Goal: Communication & Community: Participate in discussion

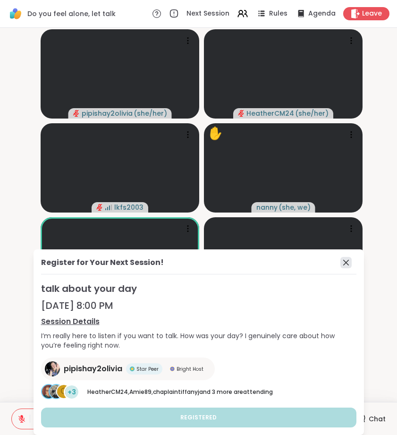
click at [347, 258] on icon at bounding box center [345, 262] width 11 height 11
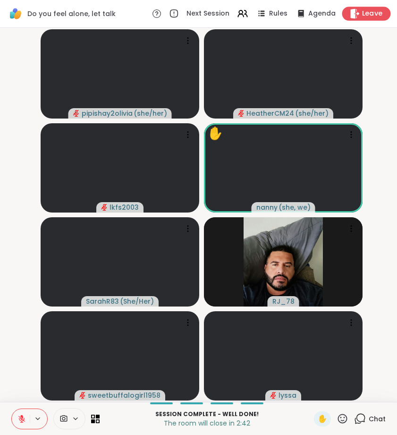
click at [366, 17] on span "Leave" at bounding box center [372, 14] width 21 height 10
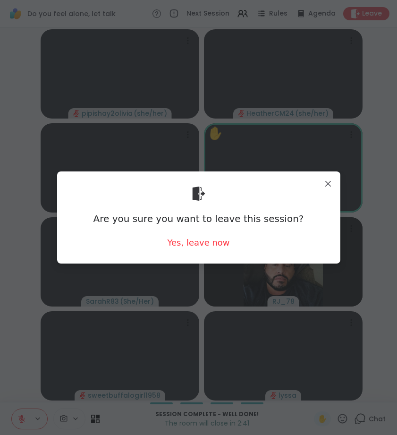
click at [221, 235] on div "Are you sure you want to leave this session? Yes, leave now" at bounding box center [199, 217] width 268 height 77
click at [220, 243] on div "Yes, leave now" at bounding box center [198, 242] width 62 height 12
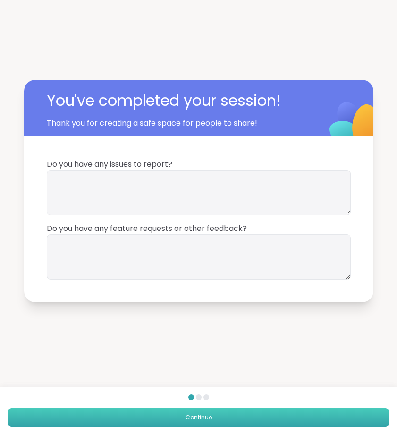
click at [209, 417] on span "Continue" at bounding box center [198, 417] width 26 height 8
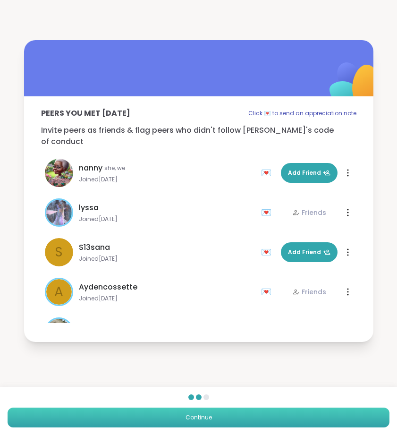
click at [223, 424] on button "Continue" at bounding box center [199, 417] width 382 height 20
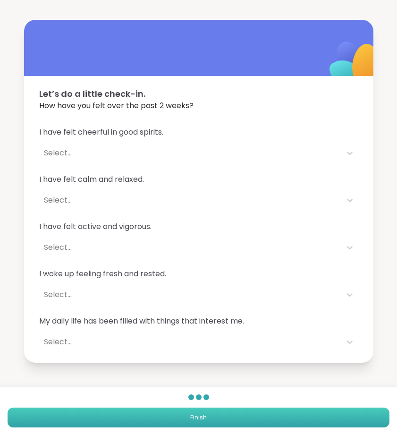
click at [224, 418] on button "Finish" at bounding box center [199, 417] width 382 height 20
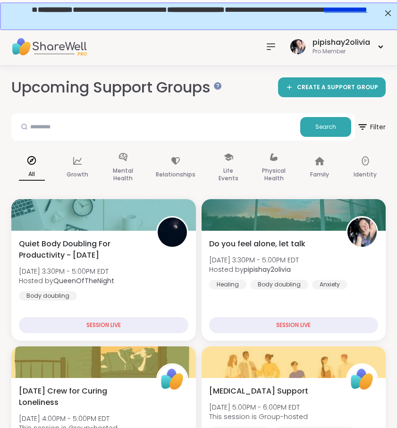
click at [278, 52] on div at bounding box center [270, 46] width 19 height 19
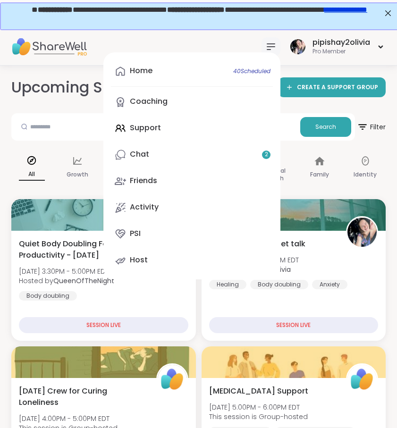
click at [277, 49] on div "Home 40 Scheduled Coaching Support Chat 2 Friends Activity PSI Host" at bounding box center [270, 46] width 19 height 19
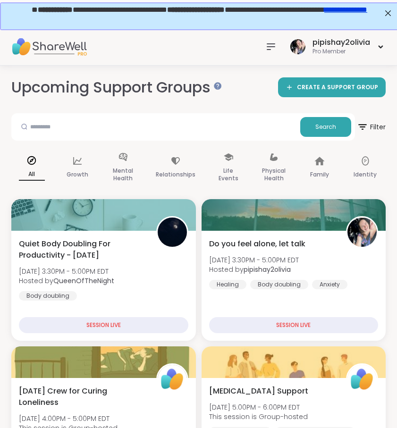
click at [266, 48] on icon at bounding box center [270, 46] width 11 height 11
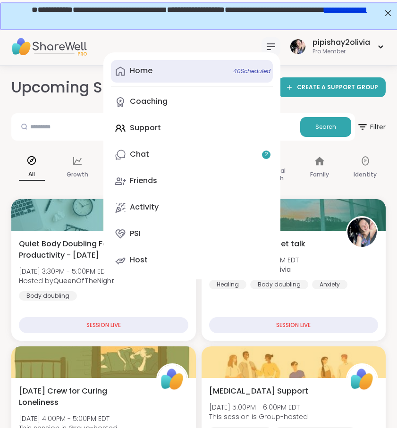
click at [151, 72] on div "Home 40 Scheduled" at bounding box center [141, 71] width 23 height 10
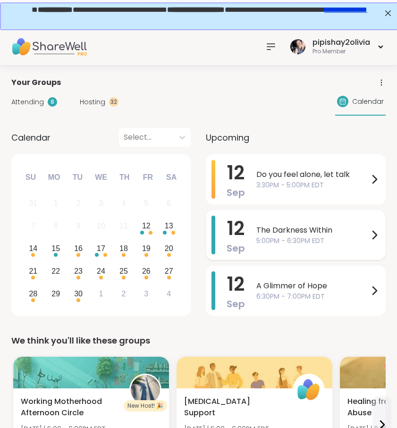
click at [323, 243] on span "5:00PM - 6:30PM EDT" at bounding box center [312, 241] width 112 height 10
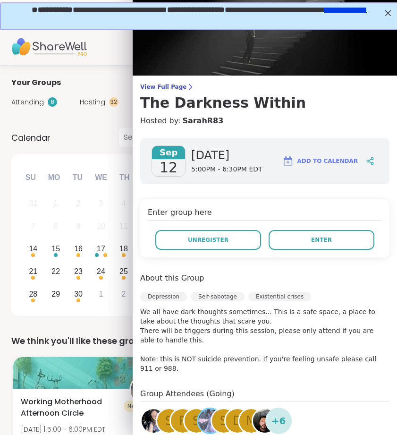
click at [318, 250] on div "Enter group here Unregister Enter" at bounding box center [264, 228] width 249 height 58
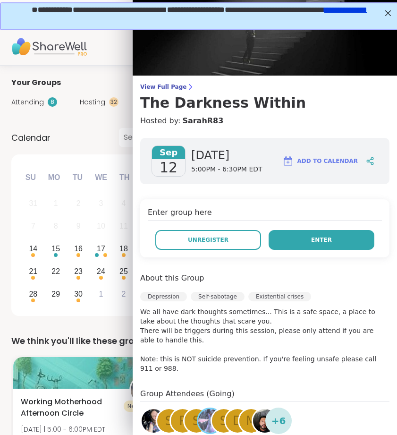
click at [319, 242] on span "Enter" at bounding box center [321, 239] width 21 height 8
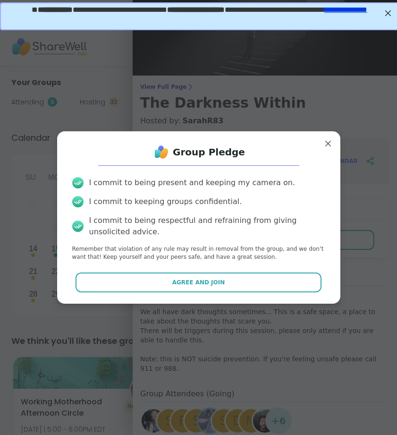
click at [260, 295] on div "Group Pledge I commit to being present and keeping my camera on. I commit to ke…" at bounding box center [198, 217] width 283 height 172
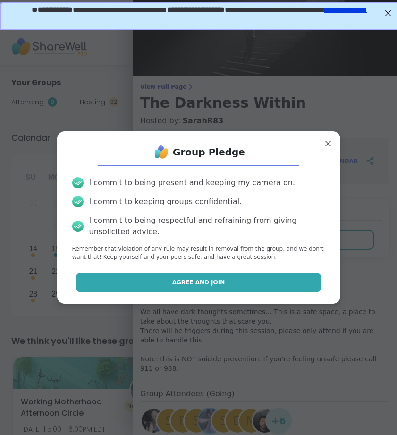
click at [261, 283] on button "Agree and Join" at bounding box center [198, 282] width 246 height 20
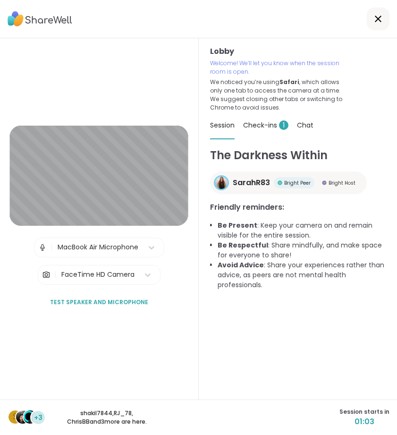
click at [273, 122] on span "Check-ins 1" at bounding box center [265, 124] width 45 height 9
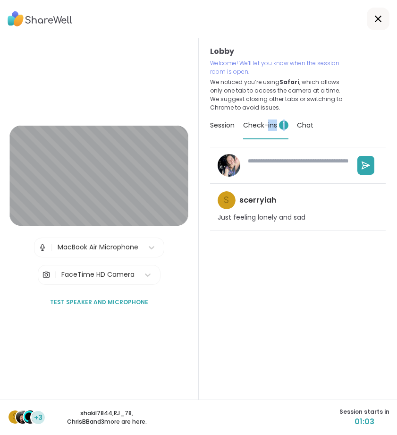
click at [273, 122] on span "Check-ins 1" at bounding box center [265, 124] width 45 height 9
click at [255, 168] on textarea at bounding box center [297, 165] width 106 height 25
type textarea "*"
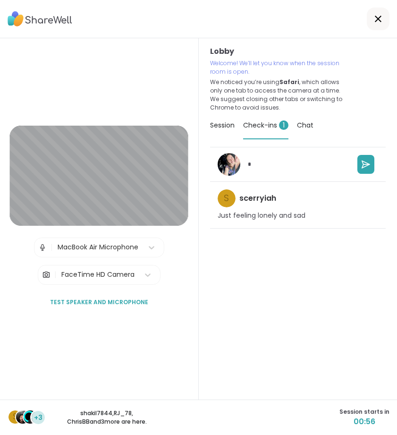
type textarea "*"
type textarea "***"
type textarea "*"
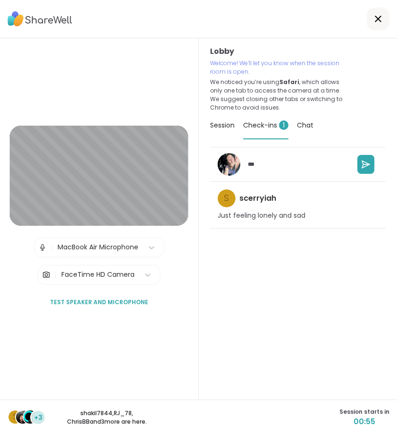
type textarea "****"
type textarea "*"
type textarea "*****"
type textarea "*"
type textarea "*****"
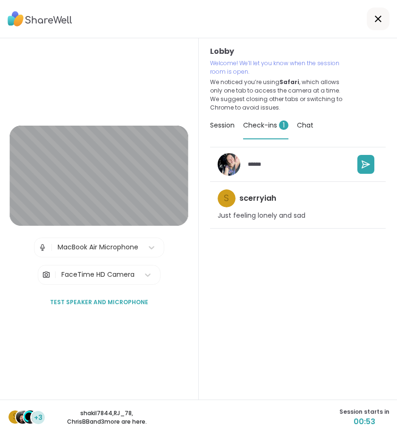
type textarea "*"
type textarea "*******"
type textarea "*"
type textarea "********"
type textarea "*"
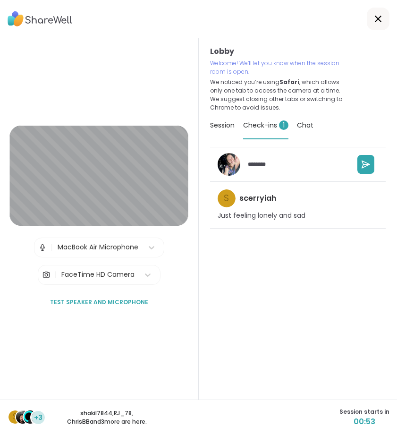
type textarea "*********"
type textarea "*"
type textarea "**********"
type textarea "*"
type textarea "**********"
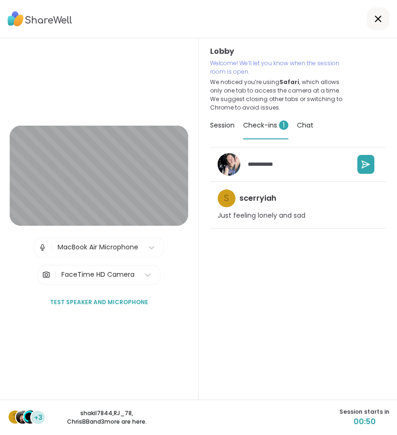
type textarea "*"
type textarea "**********"
type textarea "*"
type textarea "**********"
type textarea "*"
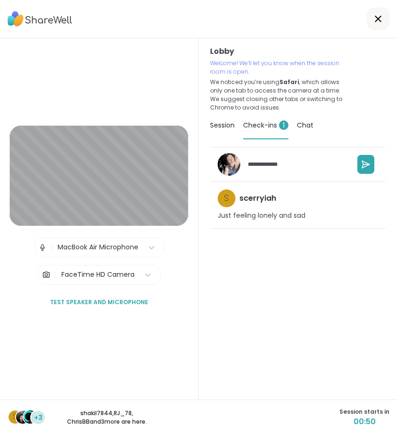
type textarea "**********"
type textarea "*"
type textarea "**********"
type textarea "*"
type textarea "**********"
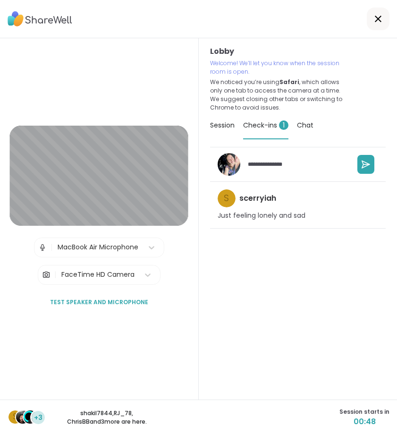
type textarea "*"
type textarea "**********"
type textarea "*"
type textarea "**********"
type textarea "*"
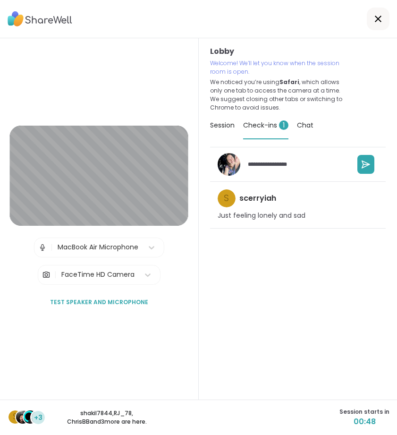
type textarea "**********"
type textarea "*"
type textarea "**********"
type textarea "*"
type textarea "**********"
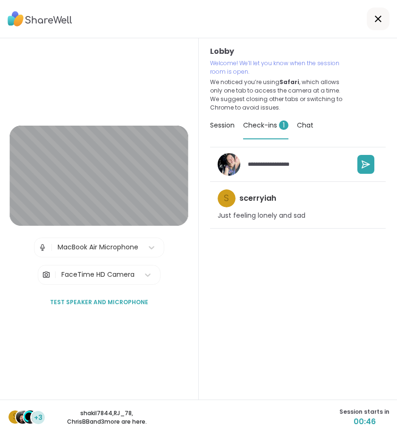
type textarea "*"
type textarea "**********"
type textarea "*"
type textarea "**********"
type textarea "*"
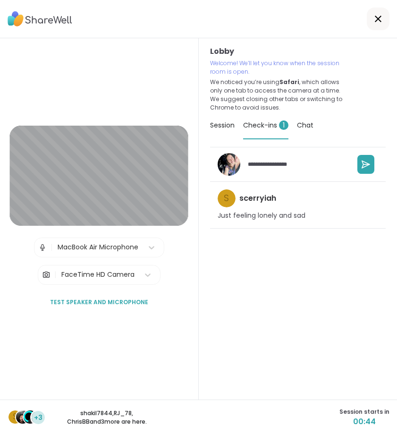
type textarea "**********"
type textarea "*"
type textarea "**********"
type textarea "*"
type textarea "**********"
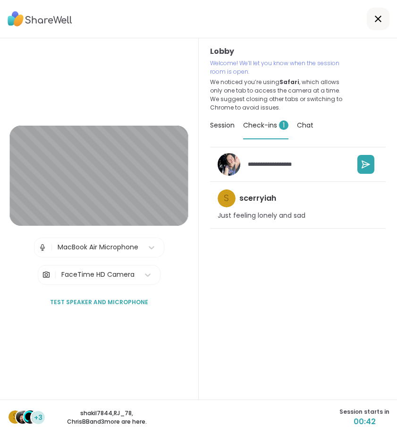
type textarea "*"
type textarea "**********"
type textarea "*"
type textarea "**********"
type textarea "*"
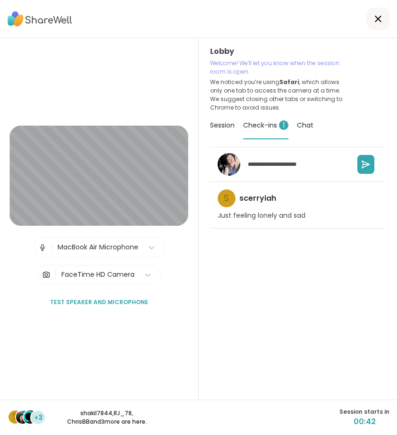
type textarea "**********"
type textarea "*"
type textarea "**********"
type textarea "*"
type textarea "**********"
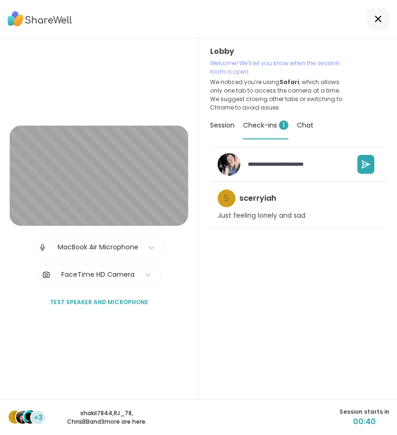
type textarea "*"
type textarea "**********"
type textarea "*"
type textarea "**********"
type textarea "*"
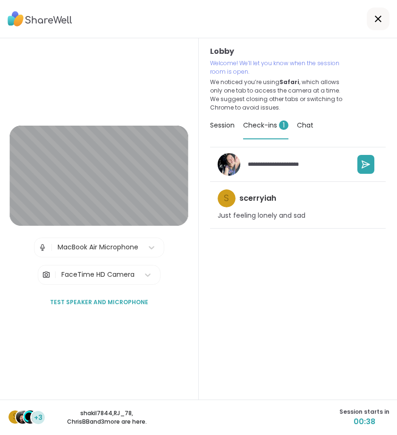
type textarea "**********"
type textarea "*"
type textarea "**********"
type textarea "*"
type textarea "**********"
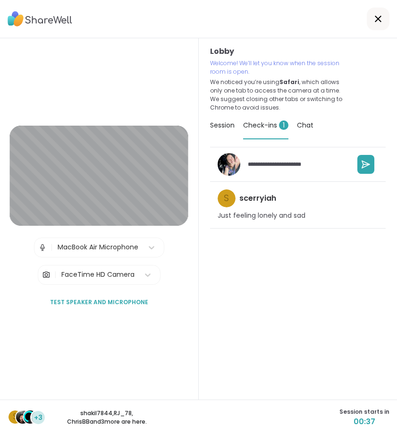
type textarea "*"
type textarea "**********"
type textarea "*"
type textarea "**********"
click at [357, 165] on button at bounding box center [365, 164] width 17 height 19
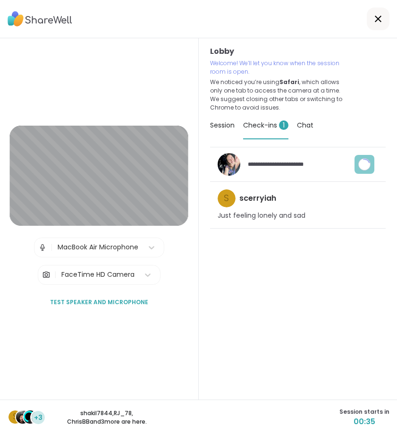
type textarea "*"
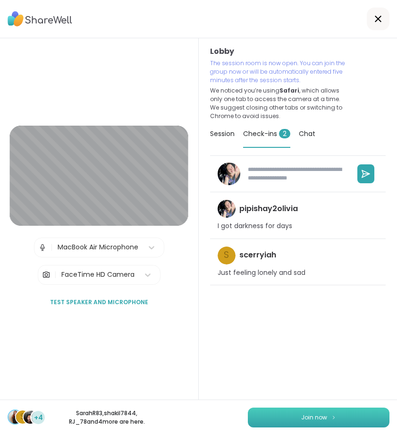
click at [343, 417] on button "Join now" at bounding box center [319, 417] width 142 height 20
type textarea "*"
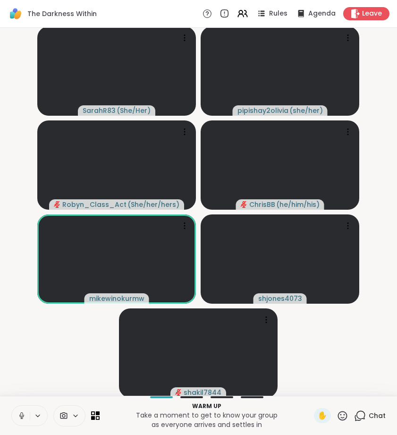
click at [24, 420] on button at bounding box center [21, 415] width 18 height 20
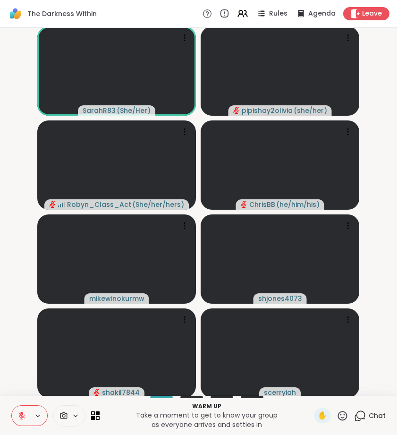
click at [361, 416] on icon at bounding box center [360, 416] width 12 height 12
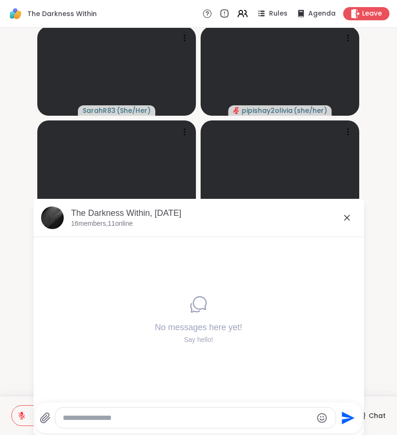
click at [218, 420] on textarea "Type your message" at bounding box center [188, 417] width 250 height 9
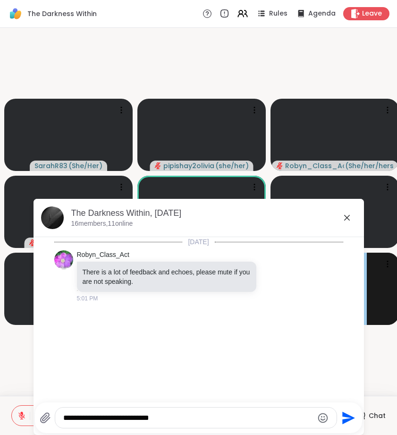
type textarea "**********"
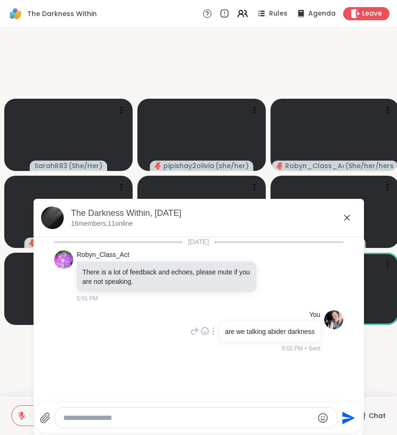
click at [260, 316] on div "You" at bounding box center [269, 314] width 103 height 9
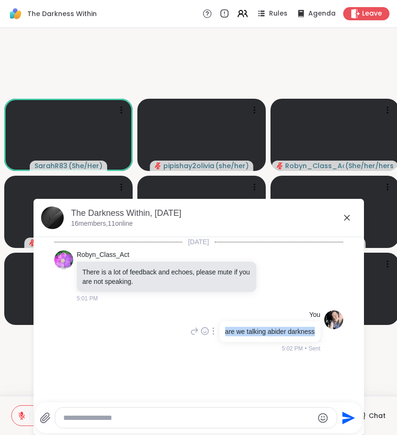
drag, startPoint x: 214, startPoint y: 328, endPoint x: 315, endPoint y: 332, distance: 101.1
click at [315, 332] on div "You are we talking abider darkness 5:02 PM • Sent" at bounding box center [198, 331] width 289 height 50
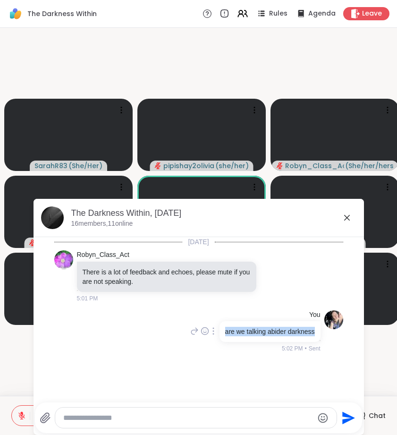
copy p "are we talking abider darkness"
click at [212, 329] on icon at bounding box center [213, 331] width 2 height 8
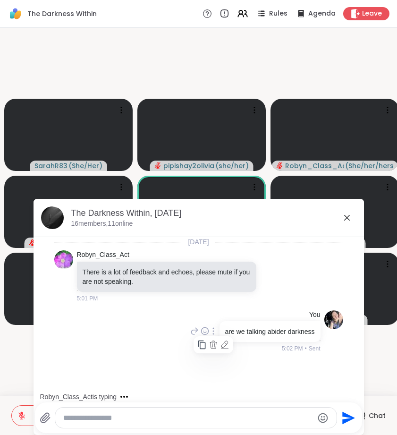
click at [210, 346] on icon at bounding box center [213, 345] width 7 height 8
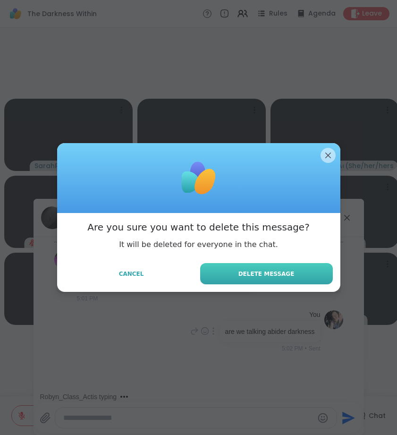
click at [268, 270] on span "Delete Message" at bounding box center [266, 273] width 56 height 8
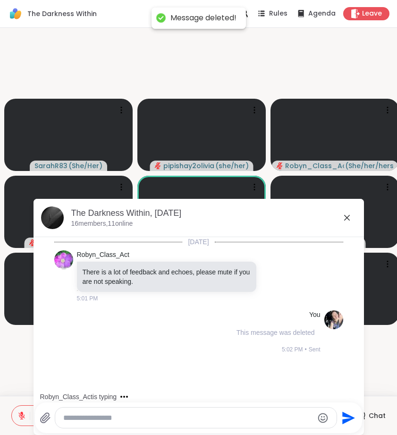
click at [173, 413] on textarea "Type your message" at bounding box center [188, 417] width 250 height 9
paste textarea "**********"
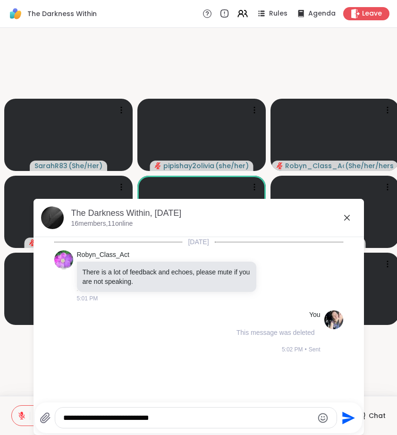
click at [132, 416] on textarea "**********" at bounding box center [188, 417] width 250 height 9
type textarea "**********"
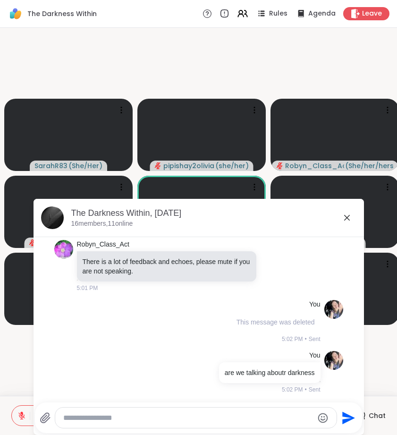
click at [348, 217] on icon at bounding box center [346, 217] width 11 height 11
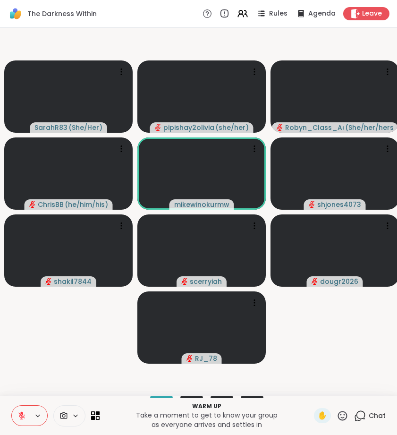
click at [365, 414] on icon at bounding box center [360, 414] width 9 height 8
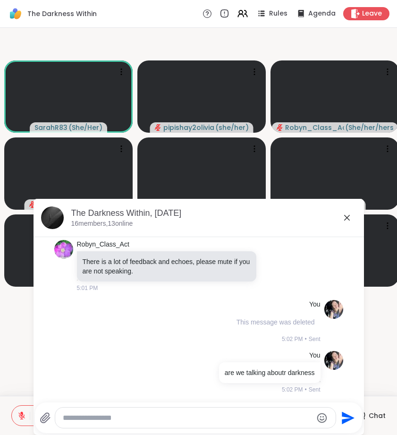
click at [349, 216] on icon at bounding box center [346, 217] width 11 height 11
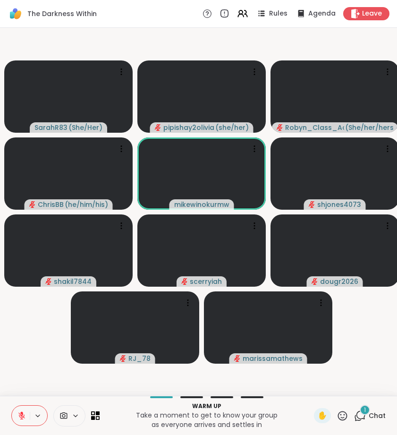
click at [364, 412] on div "1" at bounding box center [365, 409] width 10 height 10
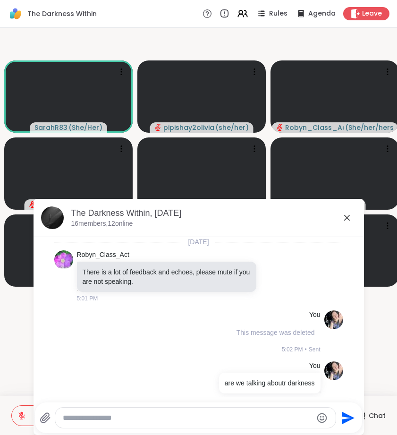
scroll to position [135, 0]
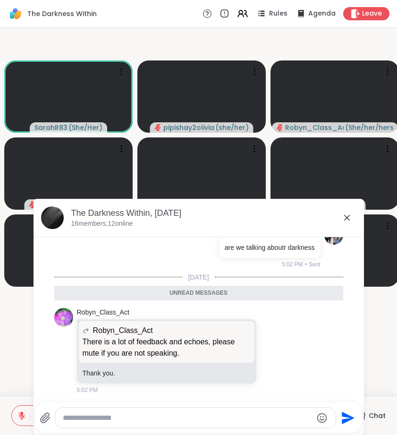
click at [345, 215] on icon at bounding box center [346, 217] width 11 height 11
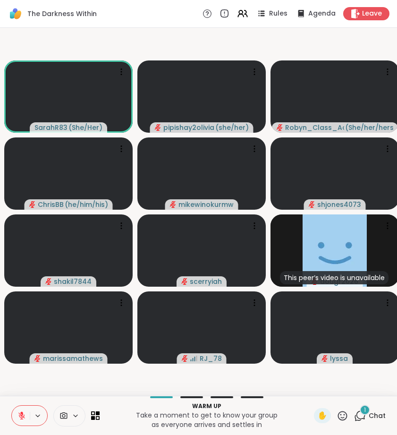
click at [366, 411] on span "1" at bounding box center [365, 410] width 2 height 8
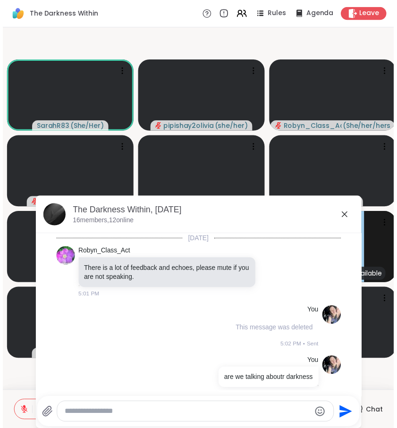
scroll to position [185, 0]
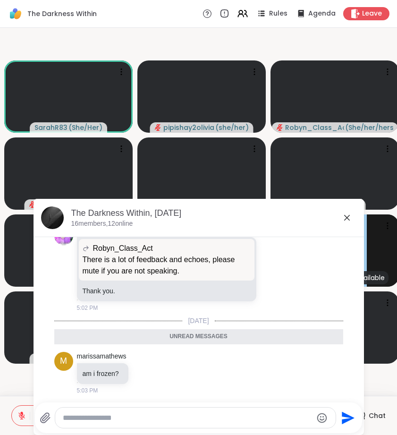
click at [346, 219] on icon at bounding box center [346, 217] width 11 height 11
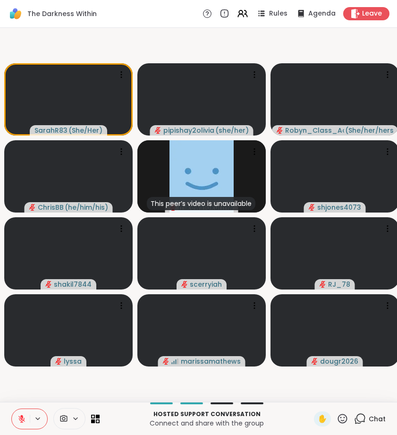
click at [344, 420] on icon at bounding box center [342, 417] width 9 height 9
click at [332, 392] on span "👍" at bounding box center [335, 393] width 9 height 11
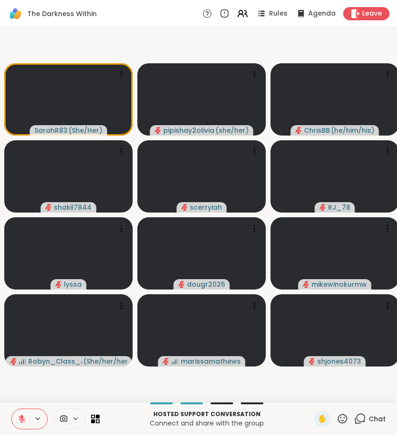
click at [23, 417] on icon at bounding box center [21, 416] width 3 height 4
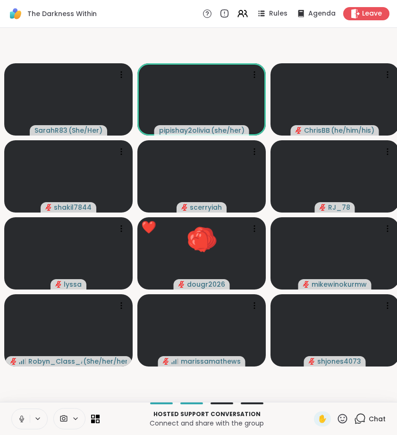
click at [21, 418] on icon at bounding box center [21, 418] width 8 height 8
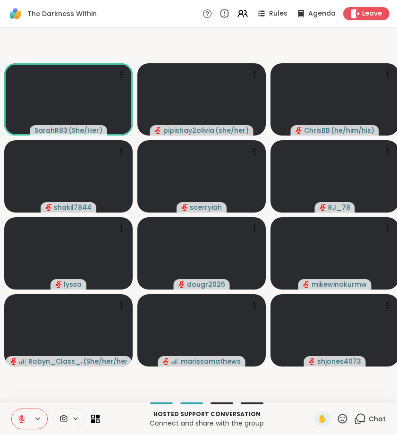
click at [342, 415] on icon at bounding box center [342, 418] width 12 height 12
click at [345, 413] on icon at bounding box center [342, 418] width 12 height 12
click at [329, 387] on div "👍" at bounding box center [335, 393] width 17 height 15
click at [362, 21] on div "The Darkness Within Rules Agenda Leave" at bounding box center [198, 14] width 397 height 28
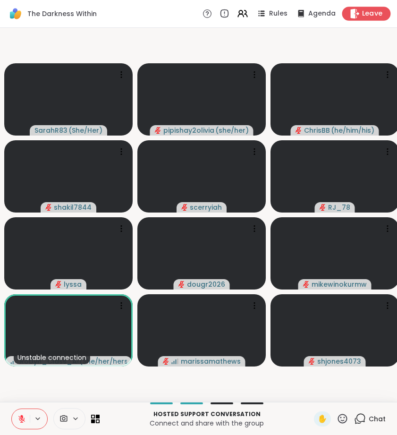
click at [363, 9] on span "Leave" at bounding box center [372, 14] width 21 height 10
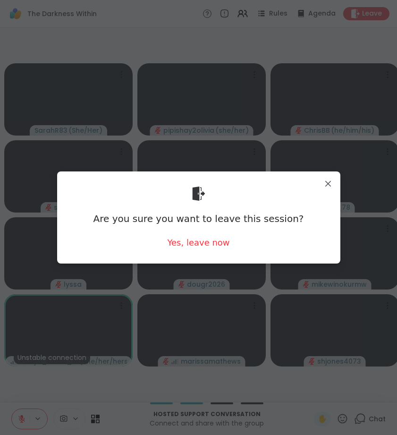
click at [228, 242] on div "Are you sure you want to leave this session? Yes, leave now" at bounding box center [199, 217] width 268 height 77
click at [220, 242] on div "Yes, leave now" at bounding box center [198, 242] width 62 height 12
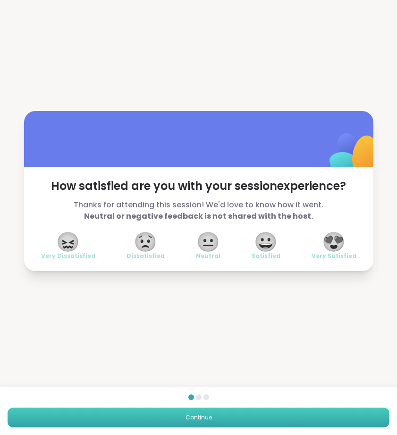
click at [327, 419] on button "Continue" at bounding box center [199, 417] width 382 height 20
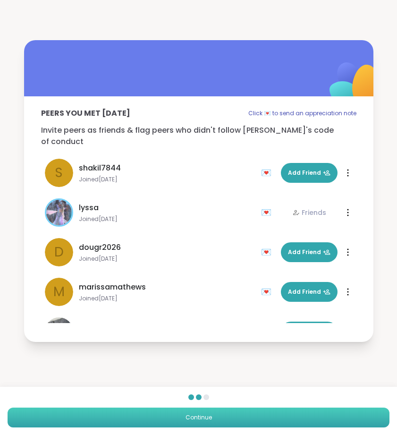
click at [327, 419] on button "Continue" at bounding box center [199, 417] width 382 height 20
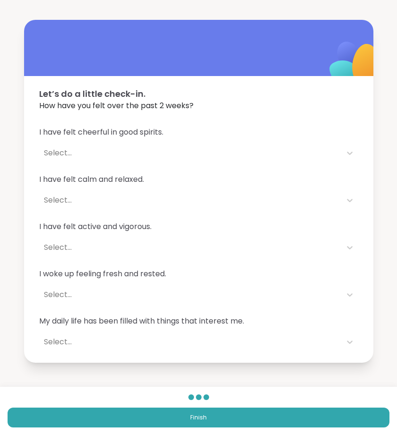
click at [273, 418] on button "Finish" at bounding box center [199, 417] width 382 height 20
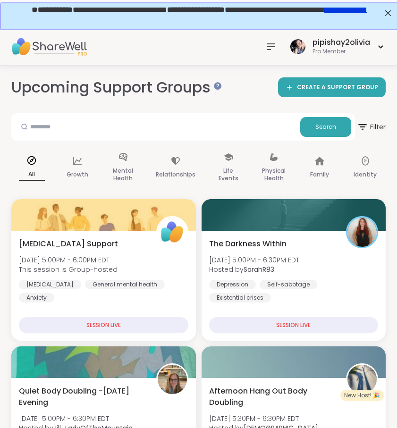
click at [269, 52] on icon at bounding box center [270, 46] width 11 height 11
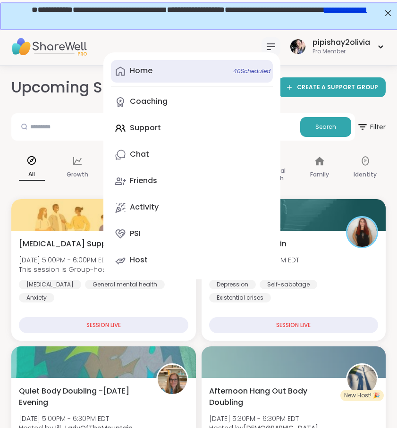
click at [186, 70] on link "Home 40 Scheduled" at bounding box center [192, 71] width 162 height 23
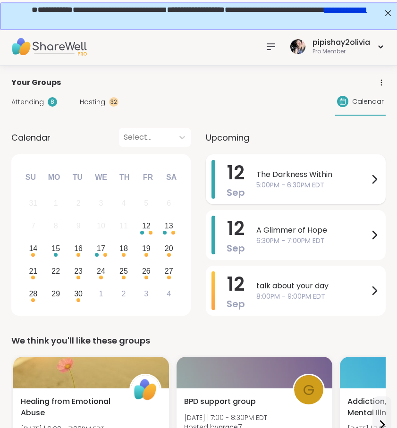
click at [340, 177] on span "The Darkness Within" at bounding box center [312, 174] width 112 height 11
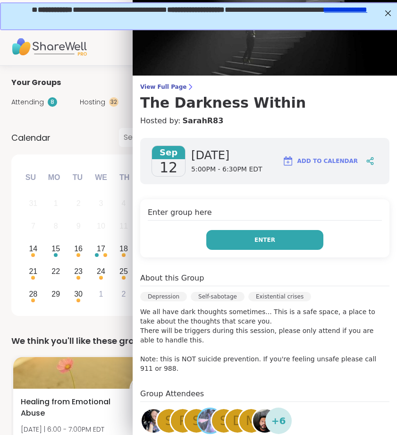
click at [285, 240] on button "Enter" at bounding box center [264, 240] width 117 height 20
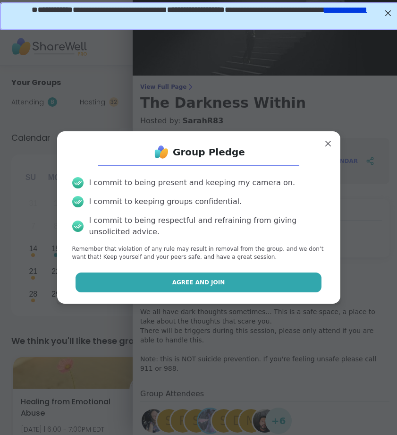
click at [278, 274] on button "Agree and Join" at bounding box center [198, 282] width 246 height 20
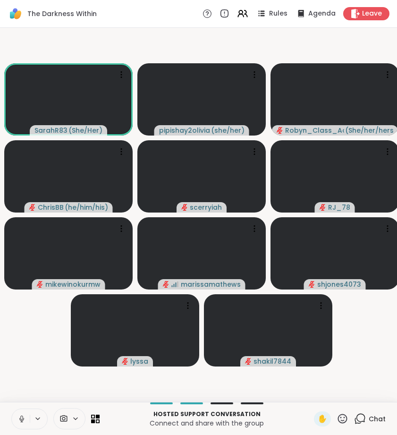
click at [20, 420] on icon at bounding box center [21, 418] width 8 height 8
click at [374, 420] on span "Chat" at bounding box center [377, 418] width 17 height 9
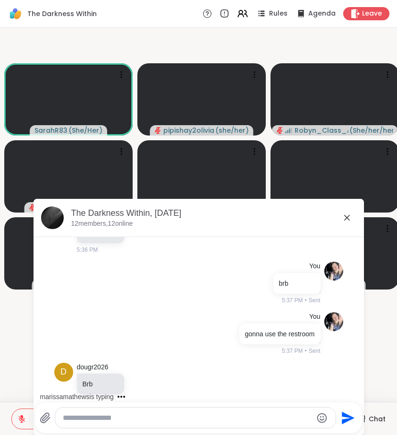
scroll to position [2807, 0]
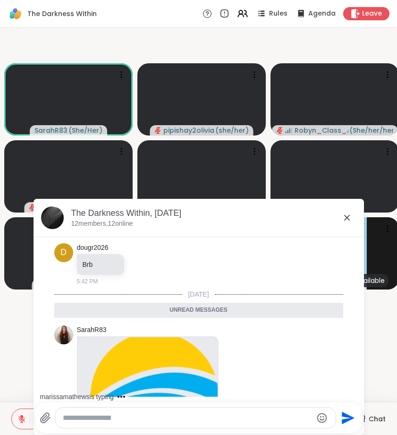
click at [351, 217] on icon at bounding box center [346, 217] width 11 height 11
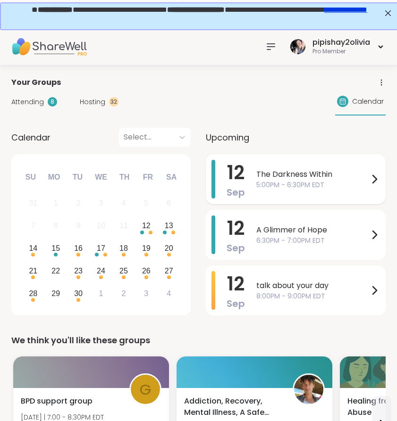
click at [292, 182] on span "5:00PM - 6:30PM EDT" at bounding box center [312, 185] width 112 height 10
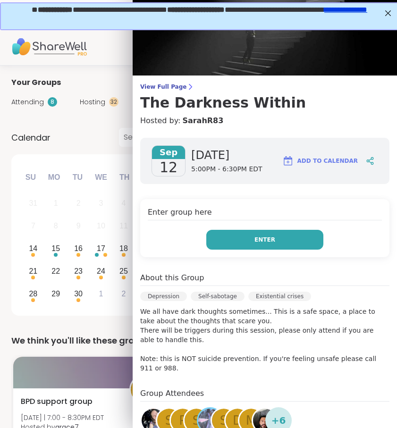
click at [264, 242] on span "Enter" at bounding box center [264, 239] width 21 height 8
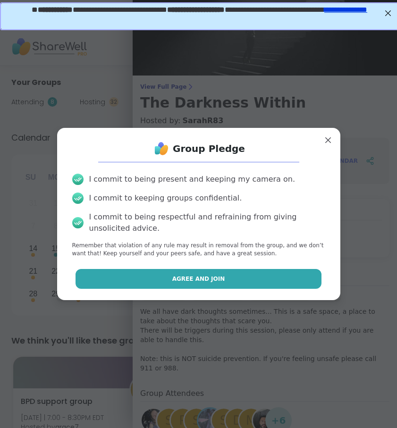
click at [258, 275] on button "Agree and Join" at bounding box center [198, 279] width 246 height 20
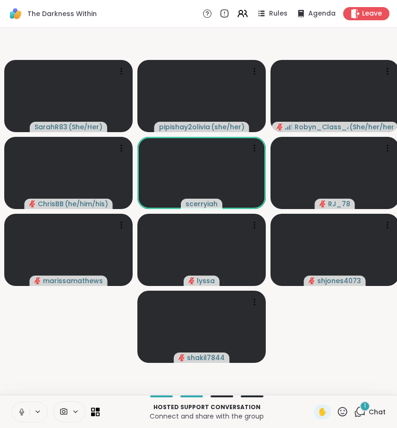
click at [20, 410] on icon at bounding box center [21, 412] width 8 height 8
click at [361, 409] on div "1" at bounding box center [365, 406] width 10 height 10
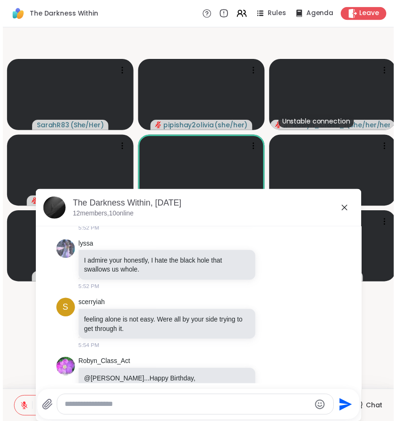
scroll to position [4161, 0]
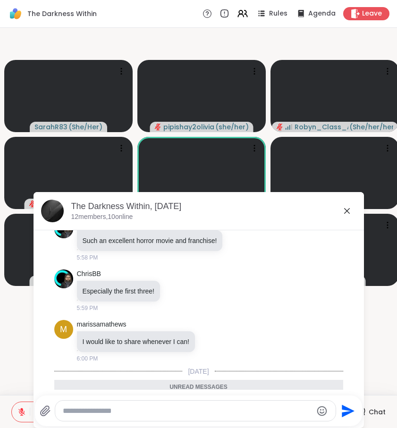
click at [344, 212] on icon at bounding box center [346, 210] width 11 height 11
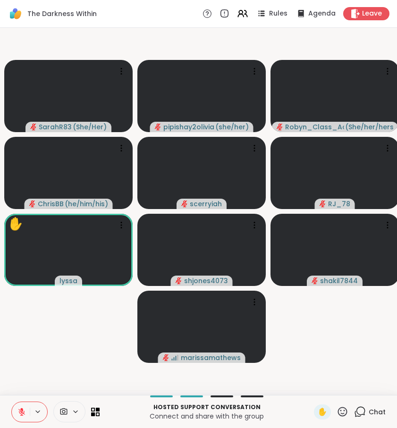
click at [344, 413] on icon at bounding box center [342, 411] width 9 height 9
click at [316, 392] on span "❤️" at bounding box center [314, 386] width 9 height 11
click at [342, 409] on icon at bounding box center [342, 412] width 12 height 12
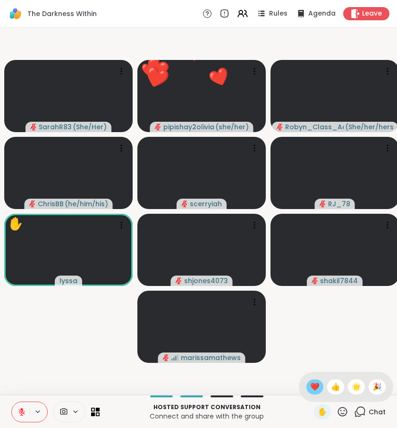
click at [312, 386] on span "❤️" at bounding box center [314, 386] width 9 height 11
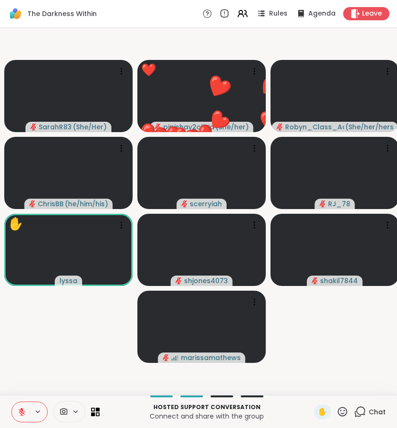
click at [341, 408] on icon at bounding box center [342, 411] width 9 height 9
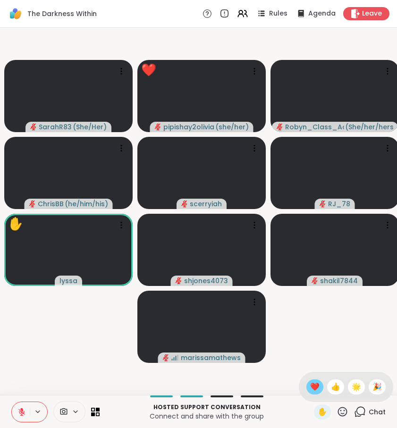
click at [316, 389] on span "❤️" at bounding box center [314, 386] width 9 height 11
click at [344, 408] on icon at bounding box center [342, 411] width 9 height 9
click at [314, 386] on span "❤️" at bounding box center [314, 386] width 9 height 11
click at [344, 414] on icon at bounding box center [342, 411] width 9 height 9
click at [313, 389] on span "❤️" at bounding box center [314, 386] width 9 height 11
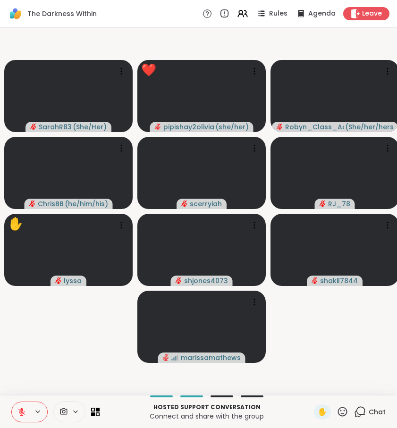
click at [350, 413] on div "✋ Chat" at bounding box center [350, 411] width 72 height 15
click at [343, 411] on icon at bounding box center [342, 412] width 12 height 12
click at [315, 393] on div "❤️" at bounding box center [314, 386] width 17 height 15
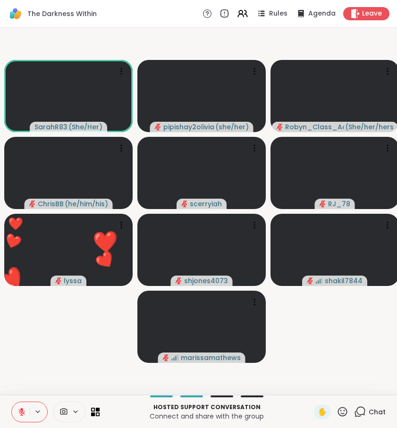
click at [341, 412] on icon at bounding box center [342, 412] width 12 height 12
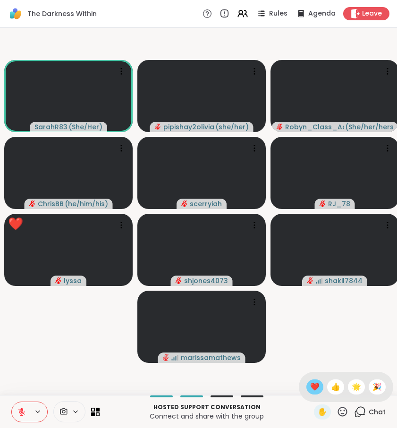
click at [310, 390] on span "❤️" at bounding box center [314, 386] width 9 height 11
click at [347, 413] on icon at bounding box center [342, 411] width 9 height 9
click at [314, 386] on span "❤️" at bounding box center [314, 386] width 9 height 11
click at [338, 411] on icon at bounding box center [342, 412] width 12 height 12
click at [315, 391] on span "❤️" at bounding box center [314, 386] width 9 height 11
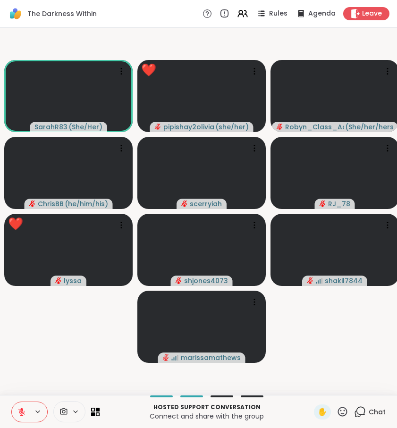
click at [340, 408] on icon at bounding box center [342, 412] width 12 height 12
click at [318, 393] on div "❤️" at bounding box center [314, 386] width 17 height 15
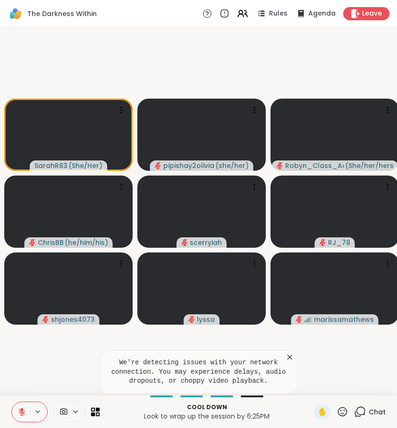
click at [293, 358] on icon at bounding box center [289, 356] width 9 height 9
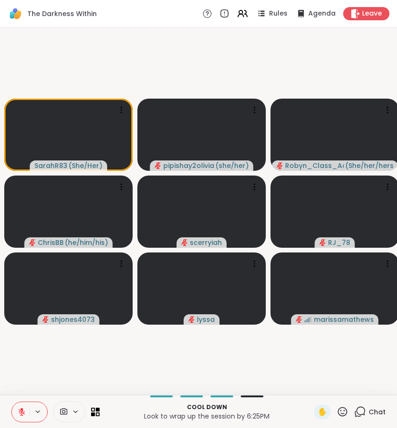
click at [346, 418] on div "✋" at bounding box center [331, 411] width 34 height 15
click at [342, 412] on icon at bounding box center [342, 412] width 12 height 12
click at [316, 392] on span "❤️" at bounding box center [314, 386] width 9 height 11
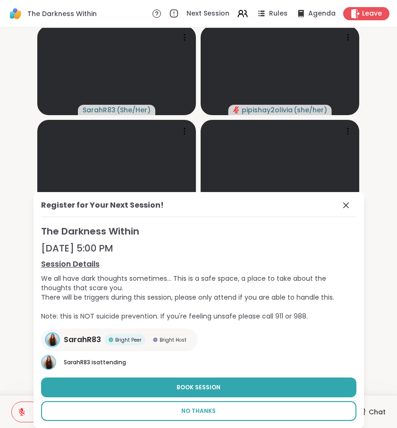
click at [200, 410] on span "No Thanks" at bounding box center [198, 411] width 34 height 8
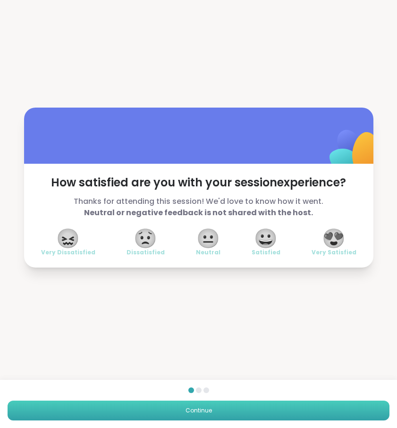
click at [274, 409] on button "Continue" at bounding box center [199, 411] width 382 height 20
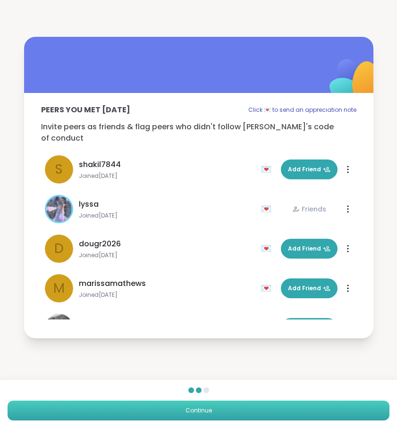
click at [274, 409] on button "Continue" at bounding box center [199, 411] width 382 height 20
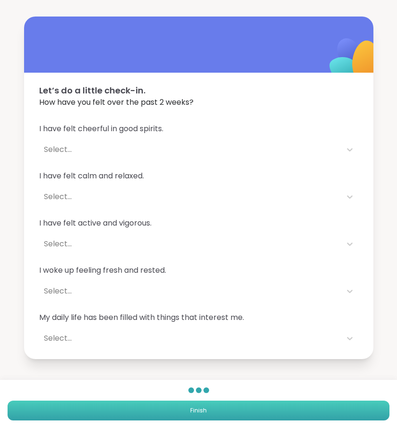
click at [274, 409] on button "Finish" at bounding box center [199, 411] width 382 height 20
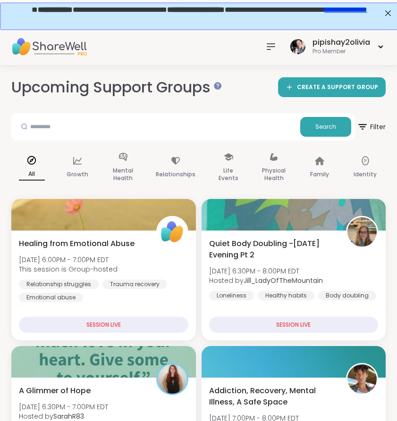
click at [272, 50] on icon at bounding box center [270, 46] width 11 height 11
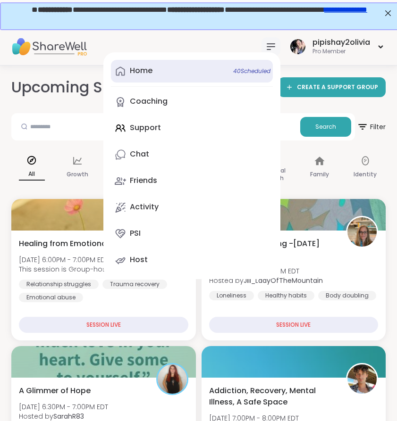
click at [154, 69] on link "Home 40 Scheduled" at bounding box center [192, 71] width 162 height 23
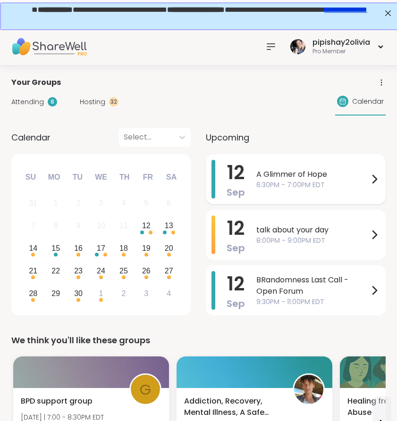
click at [277, 186] on span "6:30PM - 7:00PM EDT" at bounding box center [312, 185] width 112 height 10
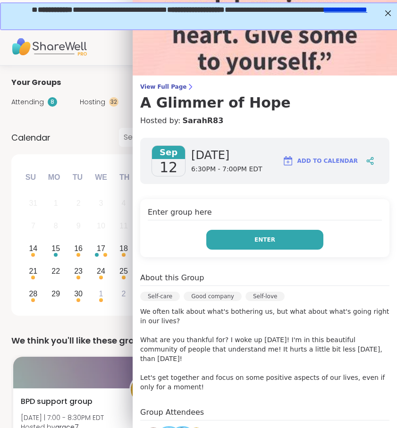
click at [295, 238] on button "Enter" at bounding box center [264, 240] width 117 height 20
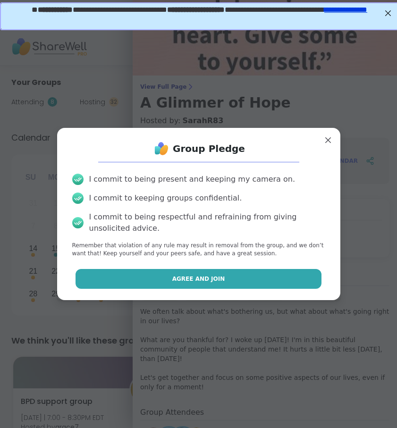
click at [268, 277] on button "Agree and Join" at bounding box center [198, 279] width 246 height 20
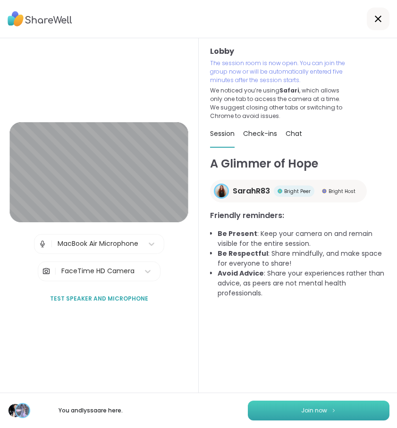
click at [342, 415] on button "Join now" at bounding box center [319, 411] width 142 height 20
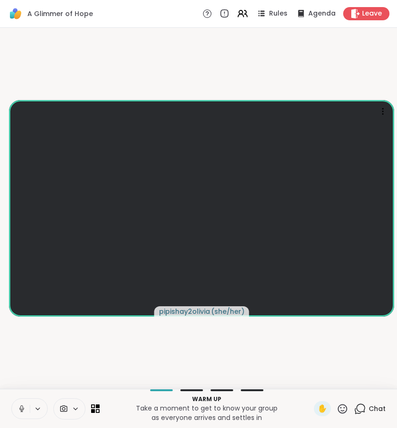
click at [25, 408] on icon at bounding box center [21, 408] width 8 height 8
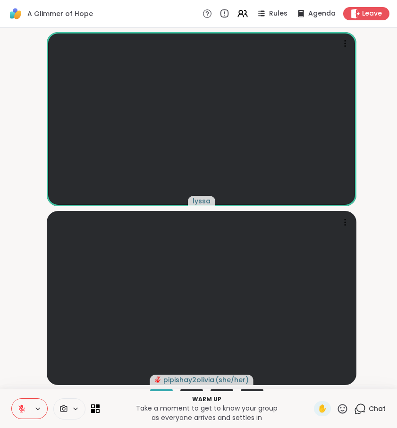
click at [24, 406] on icon at bounding box center [21, 408] width 8 height 8
click at [361, 412] on icon at bounding box center [358, 411] width 6 height 6
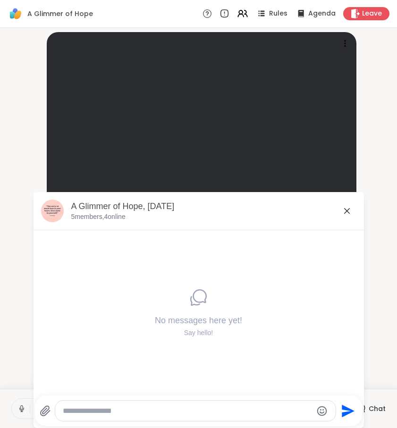
click at [346, 211] on icon at bounding box center [346, 210] width 11 height 11
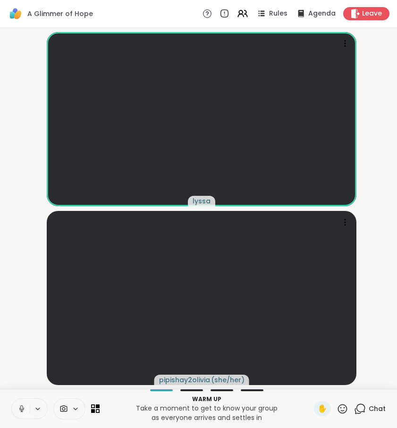
click at [365, 405] on icon at bounding box center [360, 409] width 12 height 12
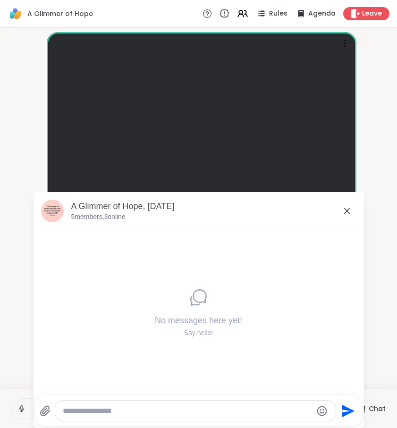
click at [95, 405] on div at bounding box center [195, 411] width 280 height 20
click at [99, 412] on textarea "Type your message" at bounding box center [188, 410] width 250 height 9
click at [88, 414] on textarea "Type your message" at bounding box center [188, 410] width 250 height 9
click at [346, 213] on icon at bounding box center [346, 210] width 11 height 11
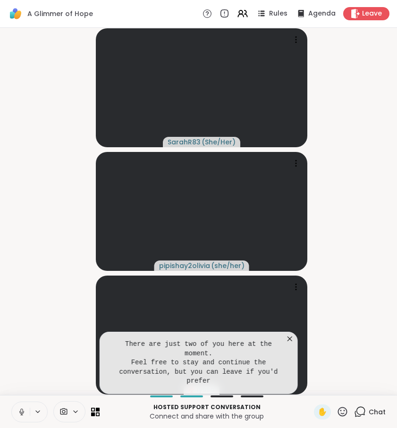
click at [294, 342] on icon at bounding box center [289, 338] width 9 height 9
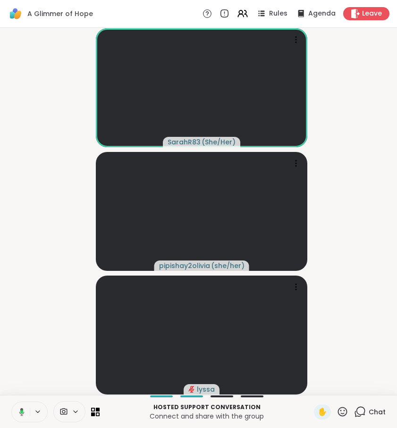
click at [360, 412] on icon at bounding box center [360, 412] width 12 height 12
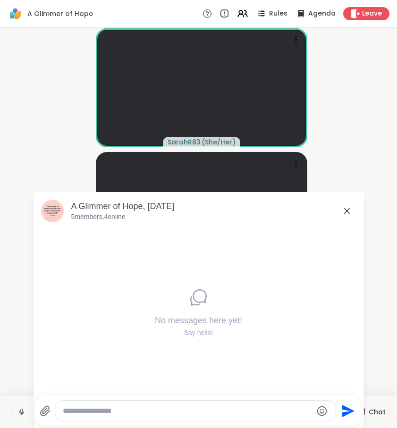
click at [346, 213] on icon at bounding box center [346, 210] width 11 height 11
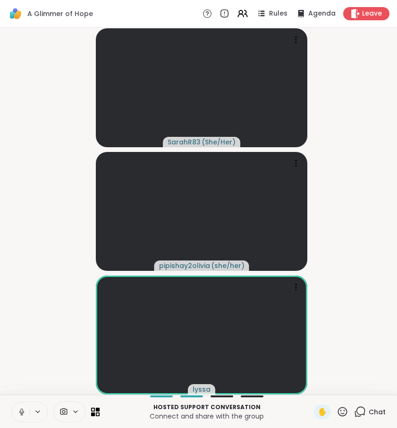
click at [360, 404] on div "Chat" at bounding box center [370, 411] width 32 height 15
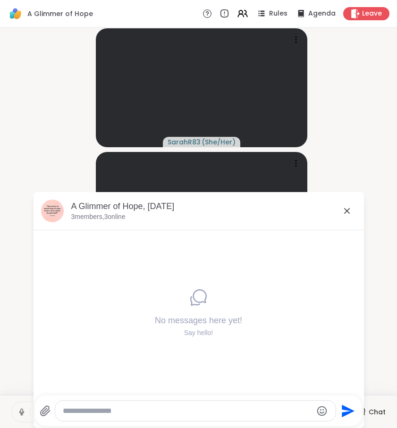
click at [345, 212] on icon at bounding box center [347, 211] width 6 height 6
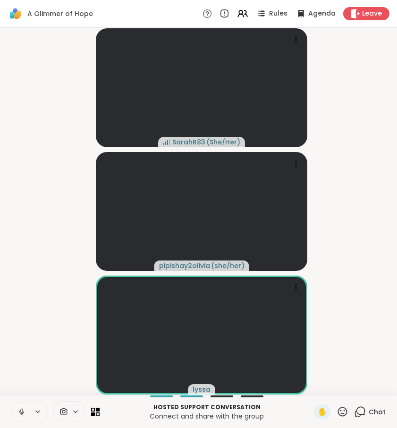
click at [361, 415] on icon at bounding box center [360, 411] width 9 height 8
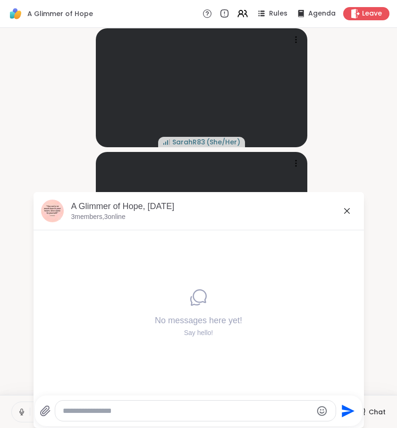
click at [299, 409] on textarea "Type your message" at bounding box center [188, 410] width 250 height 9
paste textarea "**********"
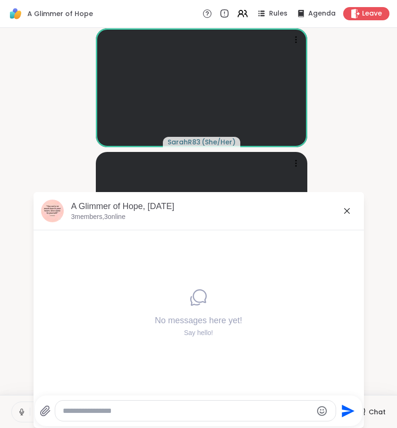
type textarea "**********"
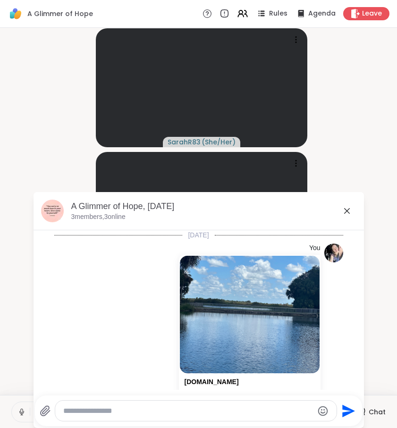
scroll to position [72, 0]
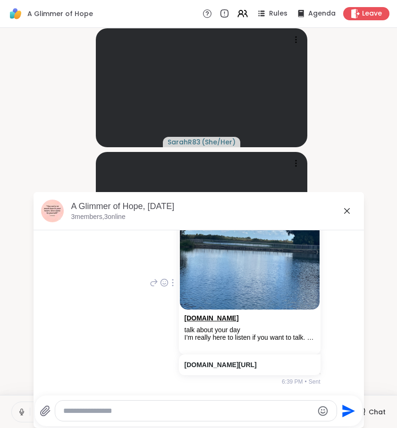
click at [218, 314] on link "sharewellnow.com" at bounding box center [211, 318] width 54 height 8
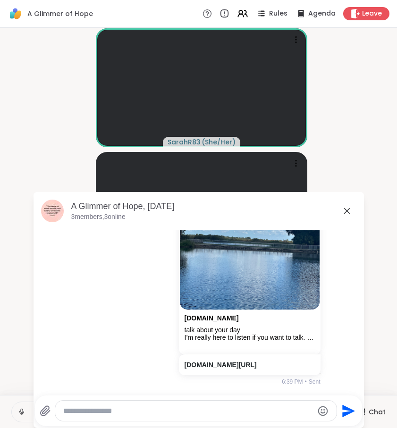
click at [345, 214] on icon at bounding box center [346, 210] width 11 height 11
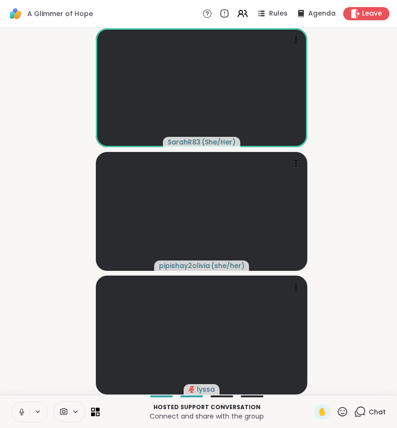
click at [358, 314] on video-player-container "SarahR83 ( She/Her ) pipishay2olivia ( she/her ) lyssa" at bounding box center [198, 212] width 385 height 360
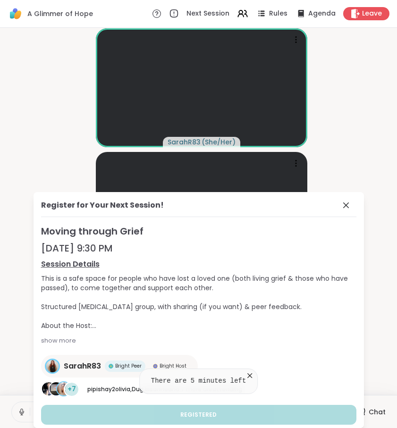
click at [343, 206] on icon at bounding box center [346, 205] width 6 height 6
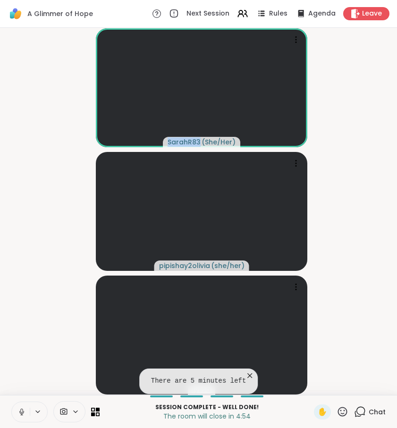
click at [339, 206] on video-player-container "SarahR83 ( She/Her ) pipishay2olivia ( she/her ) lyssa" at bounding box center [198, 212] width 385 height 360
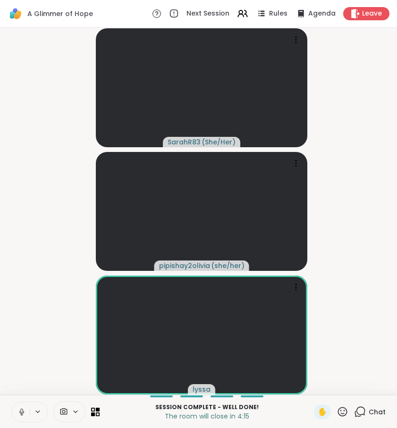
click at [364, 414] on icon at bounding box center [360, 411] width 9 height 8
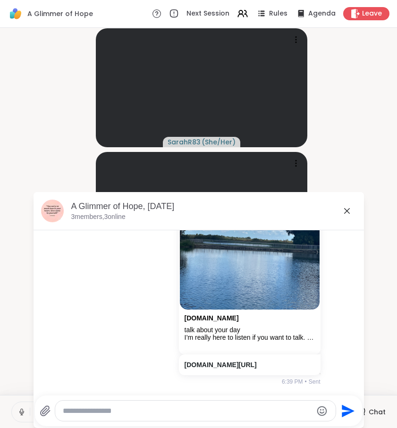
click at [295, 412] on textarea "Type your message" at bounding box center [188, 410] width 250 height 9
paste textarea "**********"
type textarea "**********"
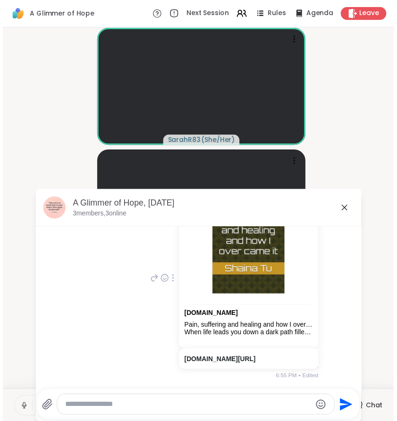
scroll to position [285, 0]
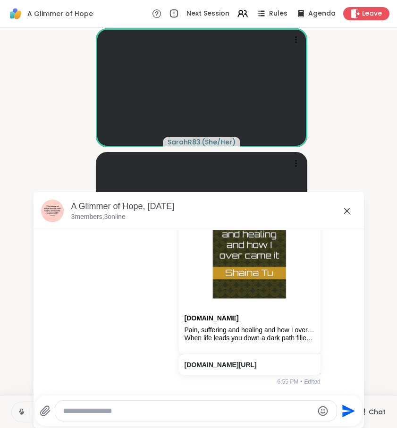
click at [349, 208] on icon at bounding box center [346, 210] width 11 height 11
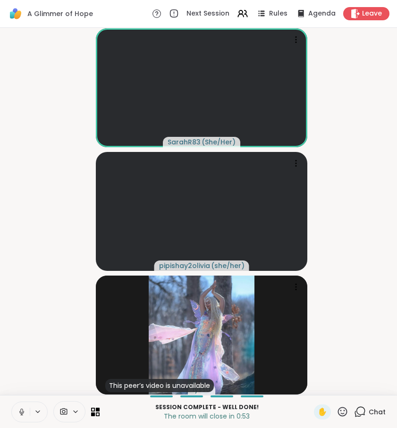
click at [20, 411] on icon at bounding box center [21, 412] width 5 height 3
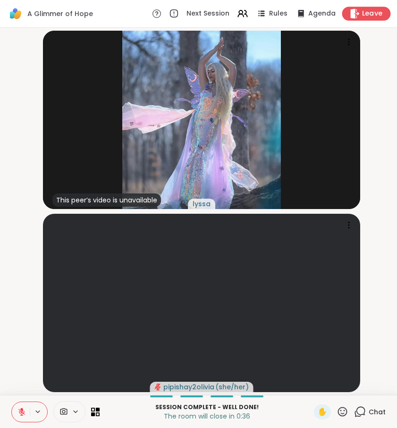
click at [371, 17] on span "Leave" at bounding box center [372, 14] width 21 height 10
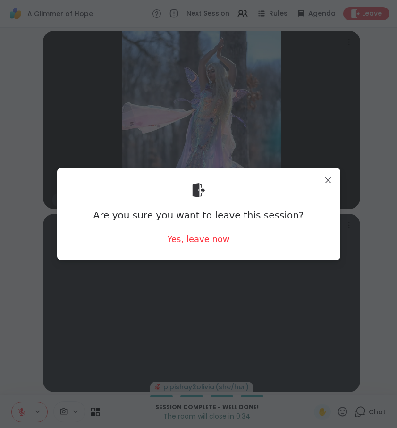
click at [215, 232] on div "Are you sure you want to leave this session? Yes, leave now" at bounding box center [199, 214] width 268 height 77
click at [215, 244] on div "Yes, leave now" at bounding box center [198, 239] width 62 height 12
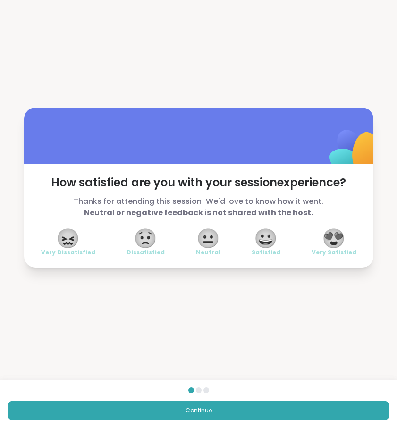
click at [337, 230] on span "😍" at bounding box center [334, 238] width 24 height 17
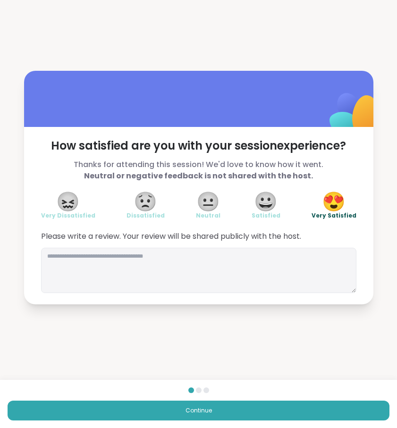
click at [270, 398] on div "Continue" at bounding box center [198, 404] width 397 height 48
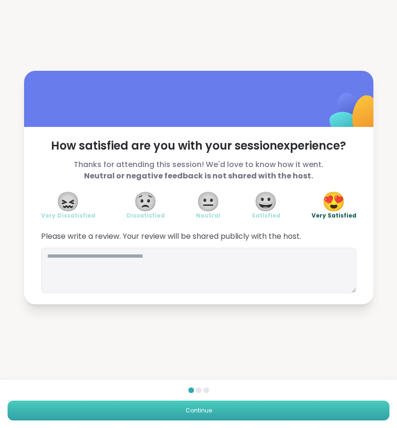
click at [270, 412] on button "Continue" at bounding box center [199, 411] width 382 height 20
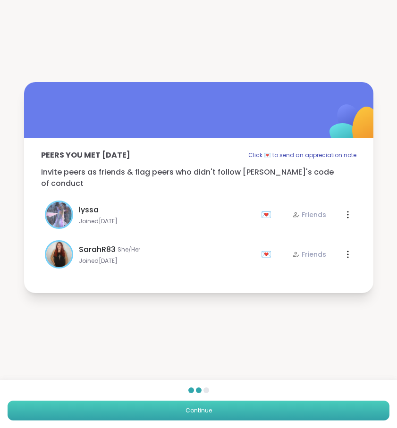
click at [270, 412] on button "Continue" at bounding box center [199, 411] width 382 height 20
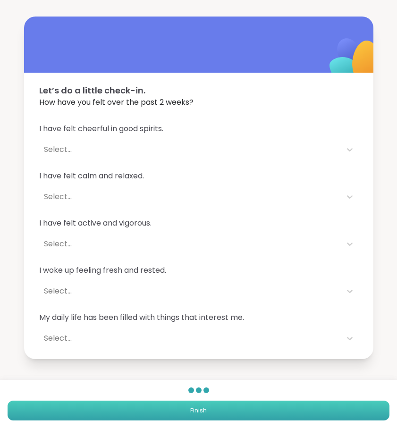
click at [270, 412] on button "Finish" at bounding box center [199, 411] width 382 height 20
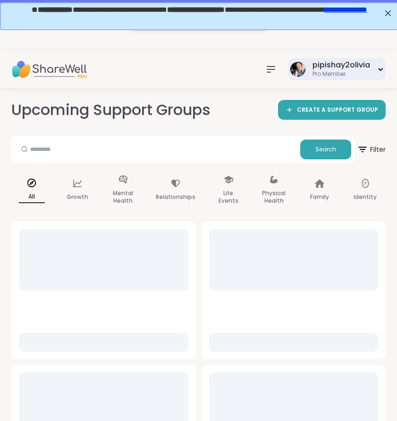
click at [318, 70] on div "Pro Member" at bounding box center [341, 74] width 58 height 8
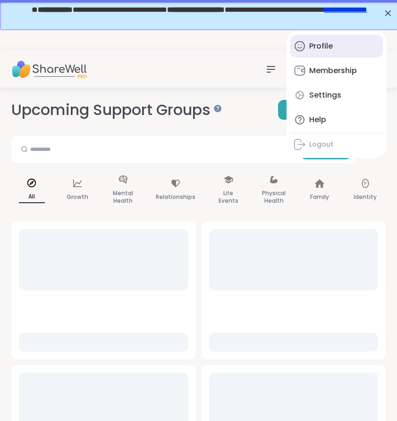
click at [323, 51] on div "Profile" at bounding box center [321, 46] width 24 height 10
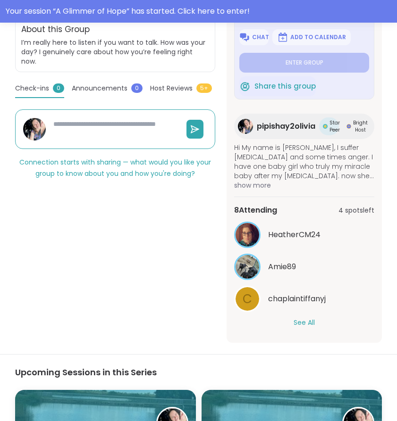
click at [305, 301] on span "chaplaintiffanyj" at bounding box center [297, 298] width 58 height 11
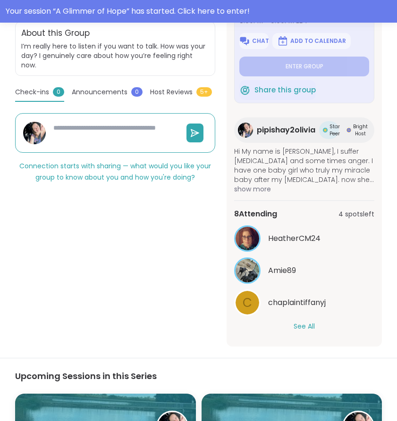
click at [301, 326] on button "See All" at bounding box center [303, 327] width 21 height 10
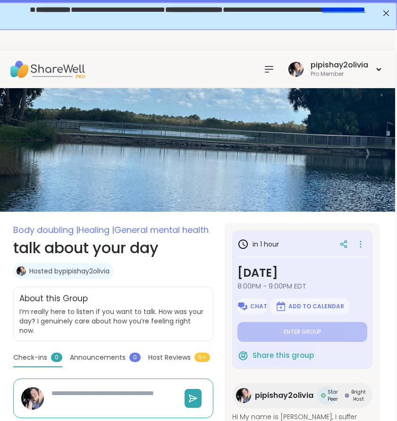
scroll to position [0, 2]
click at [270, 70] on icon at bounding box center [268, 69] width 11 height 11
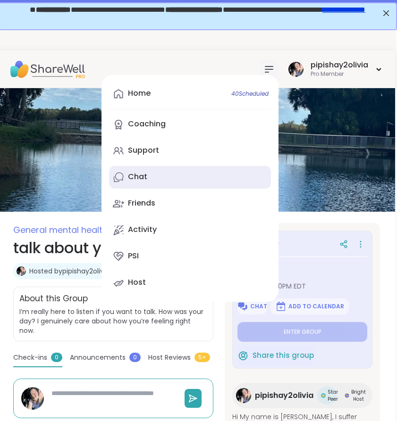
click at [175, 168] on link "Chat" at bounding box center [190, 177] width 162 height 23
type textarea "*"
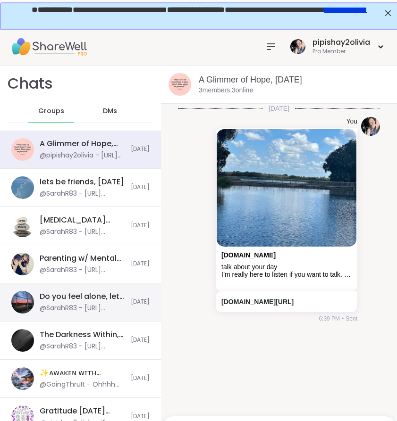
click at [86, 297] on div "Do you feel alone, let talk, Sep 12" at bounding box center [82, 297] width 85 height 10
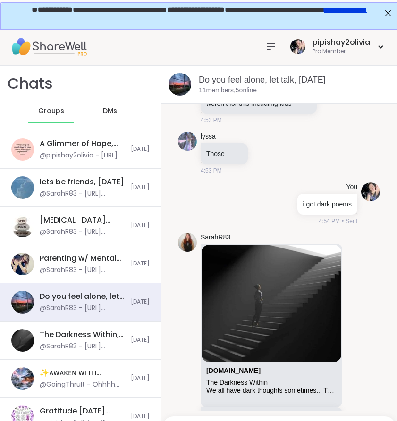
scroll to position [6731, 0]
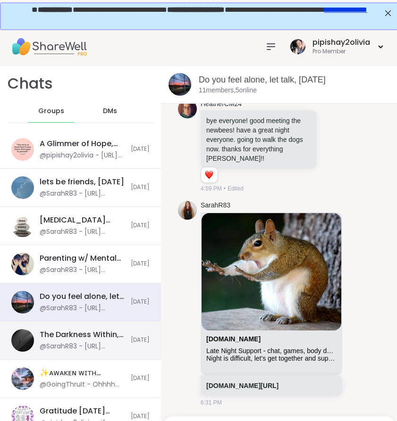
click at [75, 333] on div "The Darkness Within, Sep 12" at bounding box center [82, 335] width 85 height 10
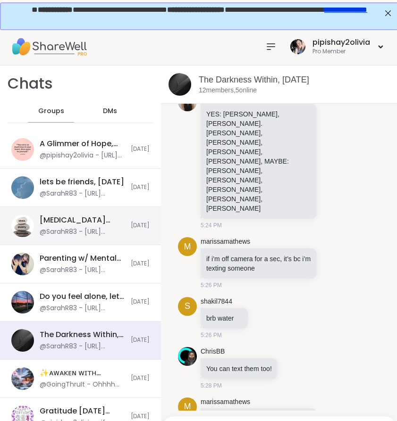
scroll to position [0, 0]
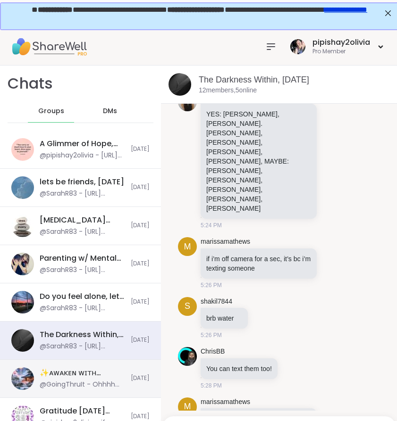
click at [85, 381] on div "@GoingThruIt - Ohhhh that is awesome!!!! I am gonna try to create a meme with t…" at bounding box center [82, 384] width 85 height 9
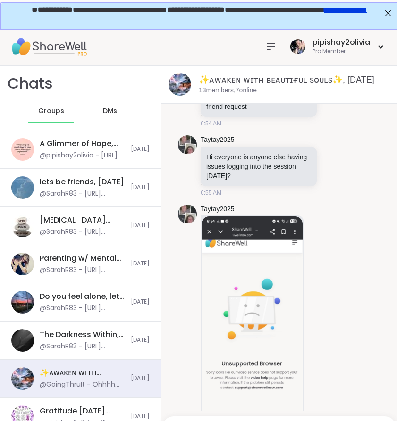
scroll to position [1308, 0]
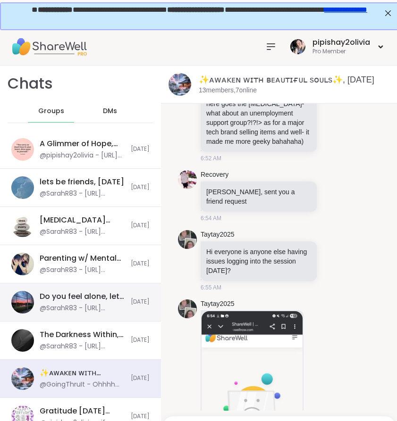
click at [80, 300] on div "Do you feel alone, let talk, Sep 12" at bounding box center [82, 297] width 85 height 10
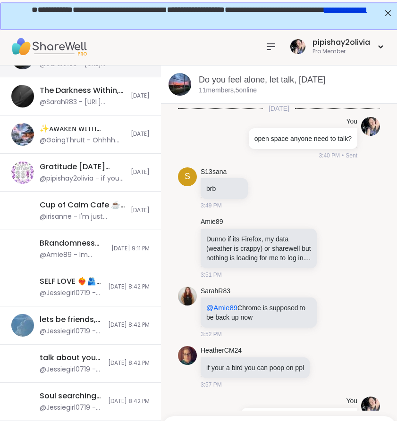
scroll to position [260, 0]
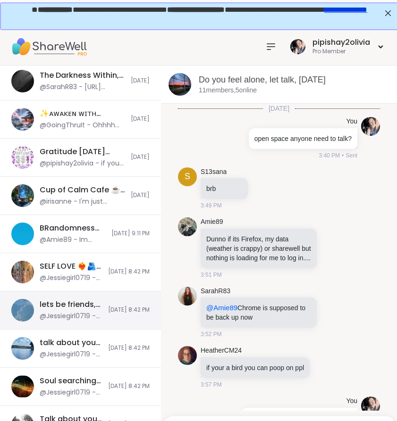
click at [51, 317] on div "@Jessiegirl0719 - https://sharewellnow.com/series/33a18a08-7e90-4f41-8f89-b86b7…" at bounding box center [71, 316] width 63 height 9
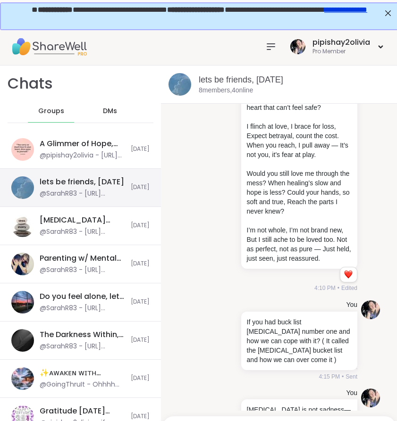
scroll to position [0, 0]
click at [84, 195] on div "@SarahR83 - https://sharewellnow.com/session/6a1dca5c-c34f-4a76-9f4c-1b6eb9306f…" at bounding box center [82, 193] width 85 height 9
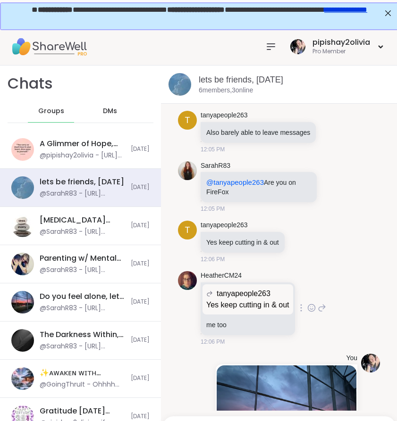
scroll to position [1512, 0]
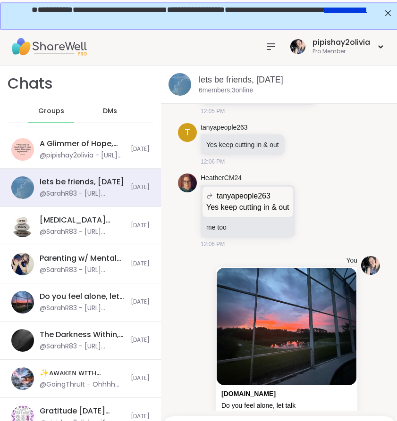
click at [111, 114] on span "DMs" at bounding box center [110, 111] width 14 height 9
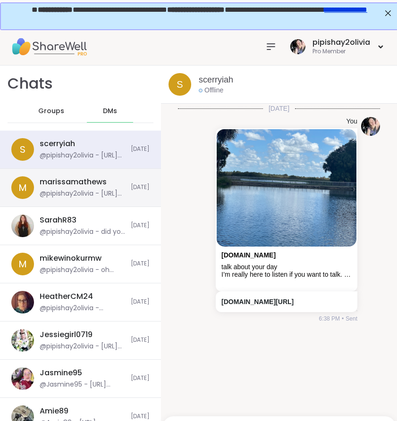
click at [89, 184] on div "marissamathews" at bounding box center [73, 182] width 67 height 10
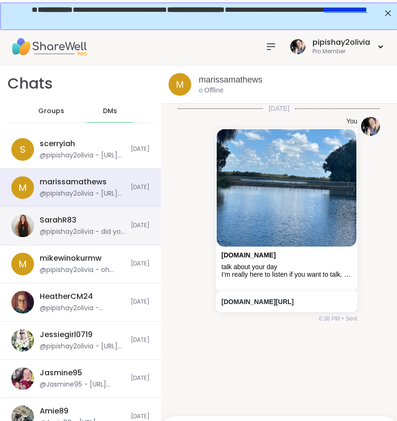
click at [85, 241] on div "SarahR83 @pipishay2olivia - did you forget about your group Today" at bounding box center [80, 226] width 161 height 38
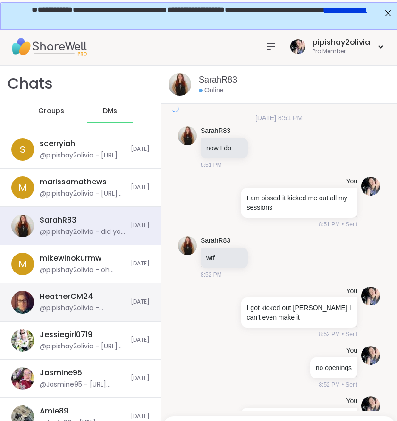
scroll to position [1858, 0]
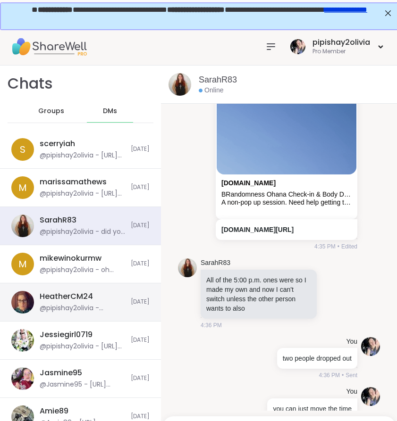
click at [86, 308] on div "@pipishay2olivia - 3216558558" at bounding box center [82, 308] width 85 height 9
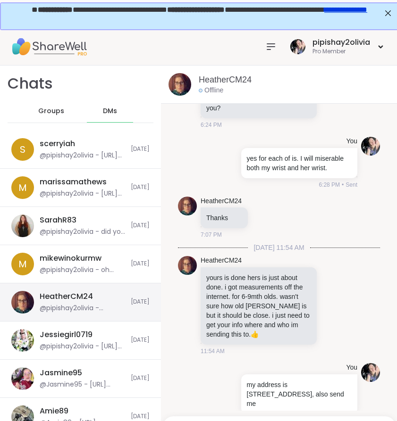
scroll to position [0, 0]
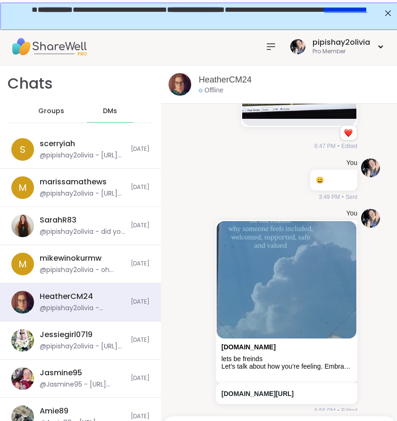
click at [267, 119] on img at bounding box center [299, 34] width 114 height 168
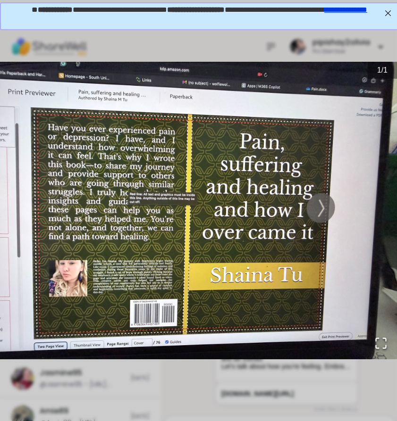
click at [59, 133] on img "Go to Slide 1" at bounding box center [198, 211] width 397 height 298
click at [111, 232] on img "Go to Slide 1" at bounding box center [198, 211] width 397 height 298
click at [150, 245] on img "Go to Slide 1" at bounding box center [198, 211] width 397 height 298
click at [150, 236] on img "Go to Slide 1" at bounding box center [198, 211] width 397 height 298
